Goal: Task Accomplishment & Management: Use online tool/utility

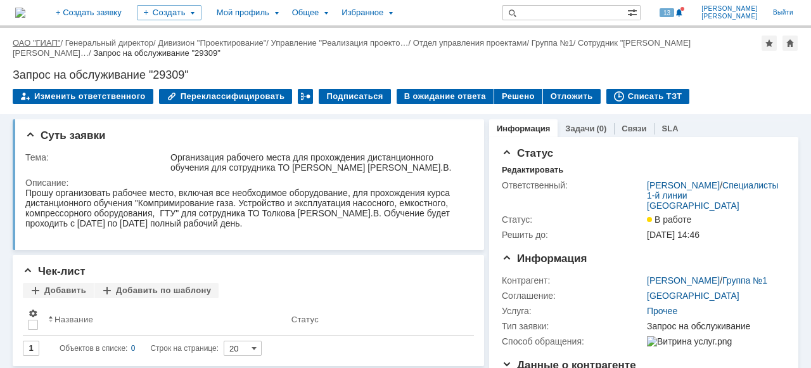
click at [44, 44] on link "ОАО "ГИАП"" at bounding box center [37, 43] width 48 height 10
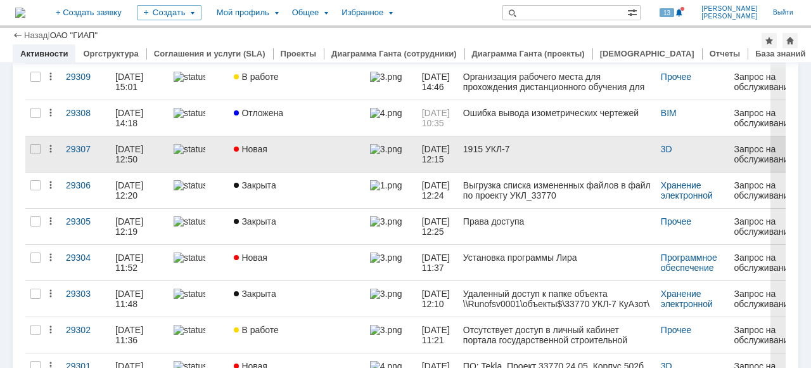
scroll to position [254, 0]
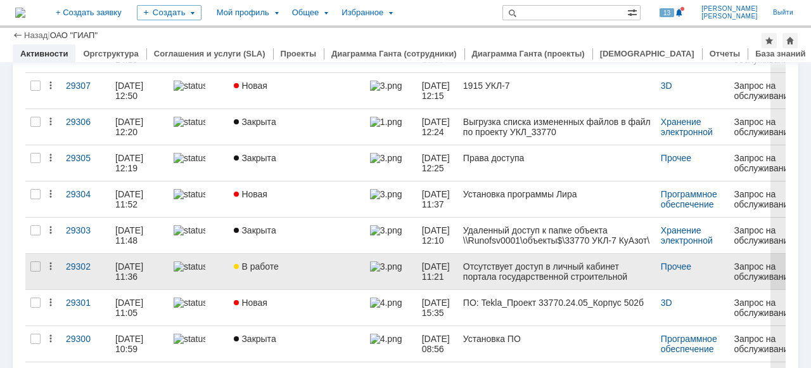
click at [328, 266] on div "В работе" at bounding box center [296, 266] width 125 height 10
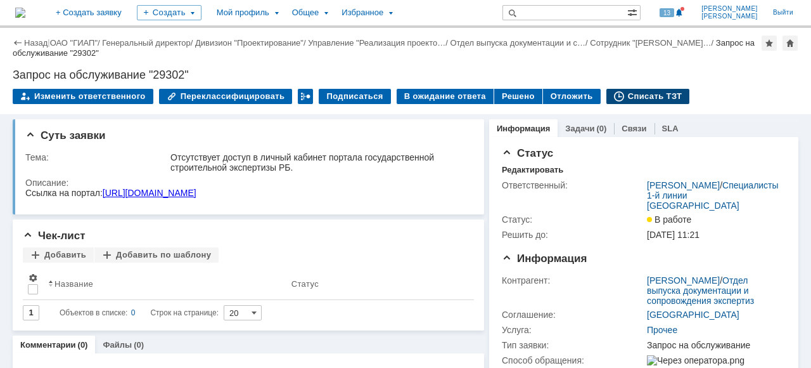
click at [652, 98] on div "Списать ТЗТ" at bounding box center [649, 96] width 84 height 15
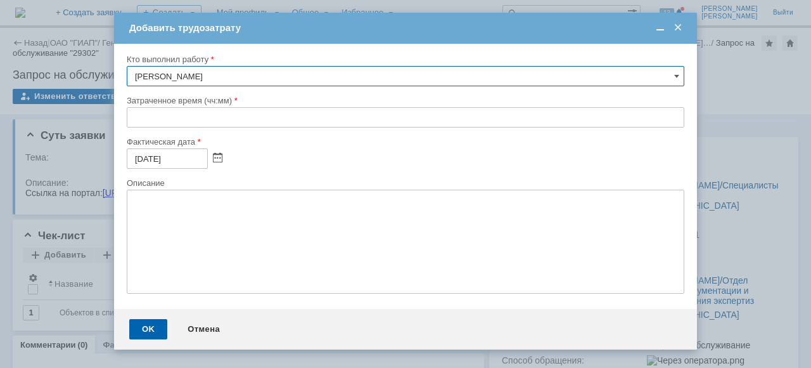
click at [132, 120] on input "text" at bounding box center [406, 117] width 558 height 20
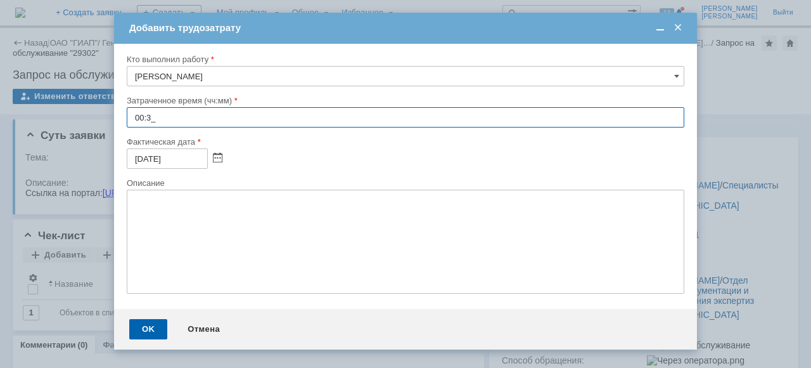
type input "00:30"
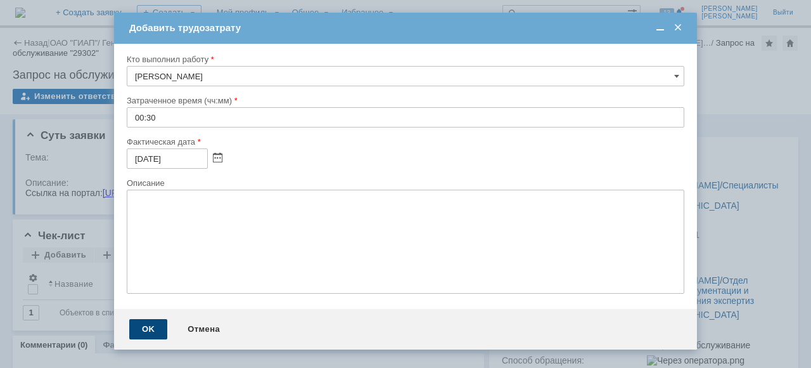
click at [148, 339] on div "OK" at bounding box center [148, 329] width 38 height 20
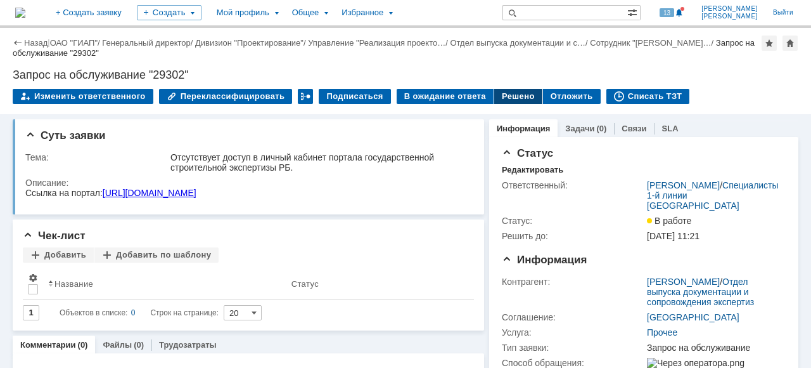
click at [501, 98] on div "Решено" at bounding box center [518, 96] width 48 height 15
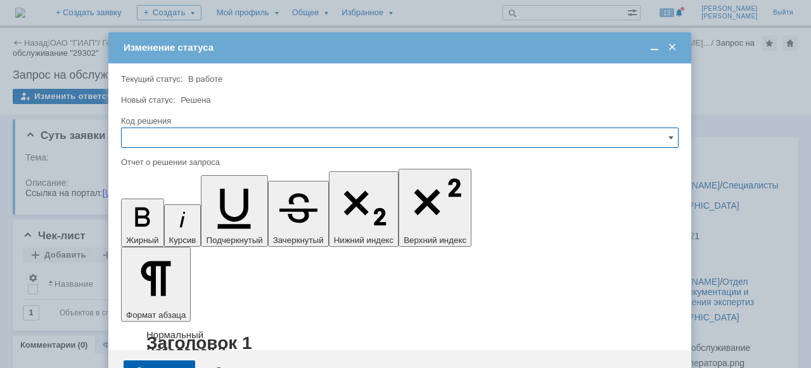
click at [200, 131] on input "text" at bounding box center [400, 137] width 558 height 20
click at [155, 223] on span "Решено" at bounding box center [399, 223] width 541 height 10
type input "Решено"
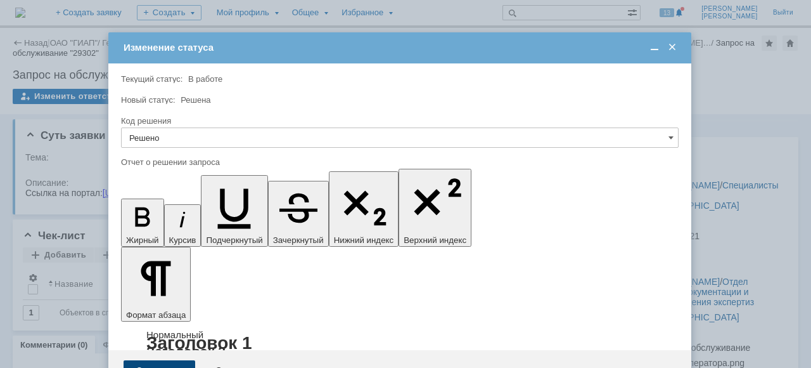
click at [151, 360] on div "Сохранить" at bounding box center [160, 370] width 72 height 20
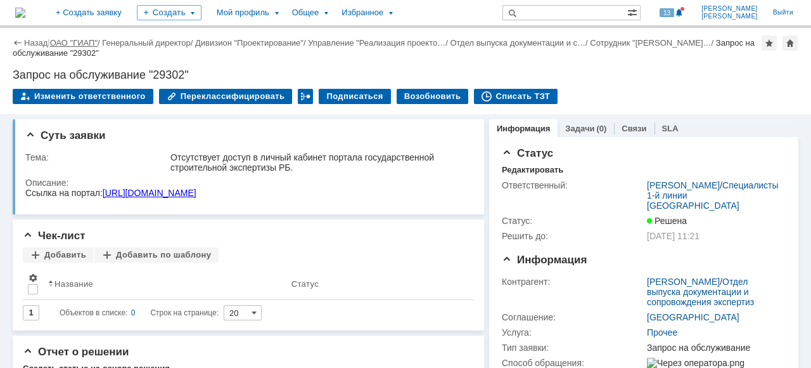
click at [65, 42] on link "ОАО "ГИАП"" at bounding box center [74, 43] width 48 height 10
